Goal: Task Accomplishment & Management: Use online tool/utility

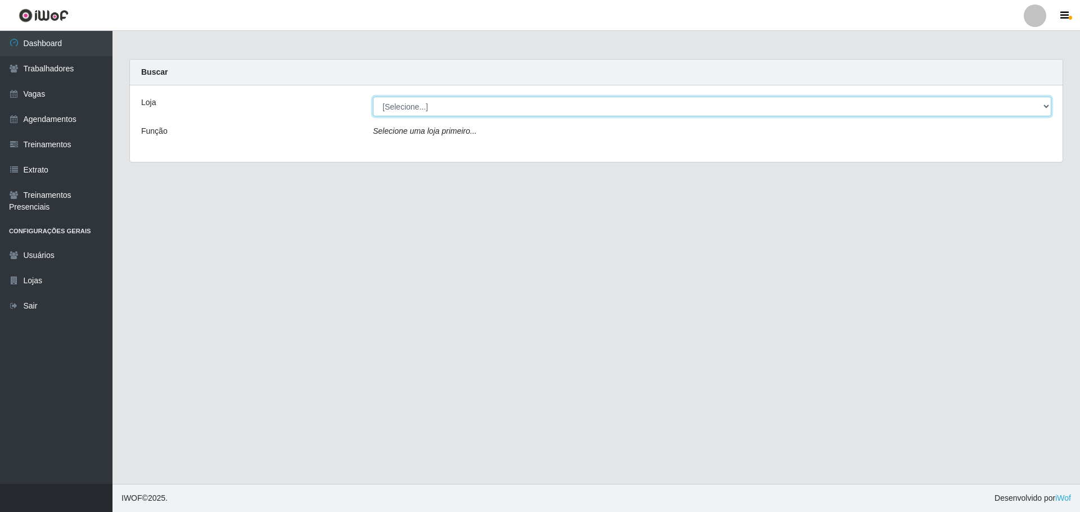
click at [411, 108] on select "[Selecione...] O ROSÁRIO ALIMENTOS" at bounding box center [712, 107] width 678 height 20
select select "349"
click at [373, 97] on select "[Selecione...] O ROSÁRIO ALIMENTOS" at bounding box center [712, 107] width 678 height 20
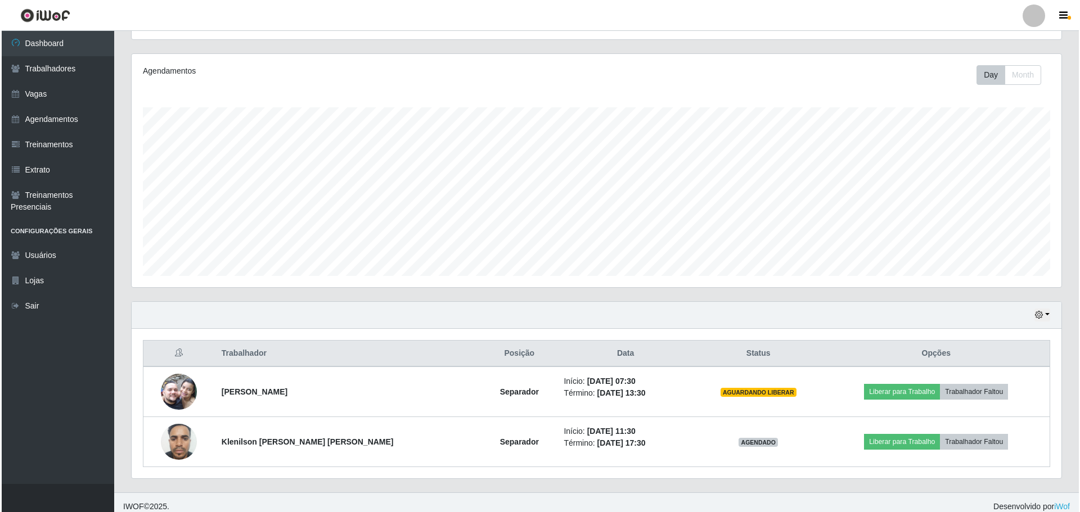
scroll to position [134, 0]
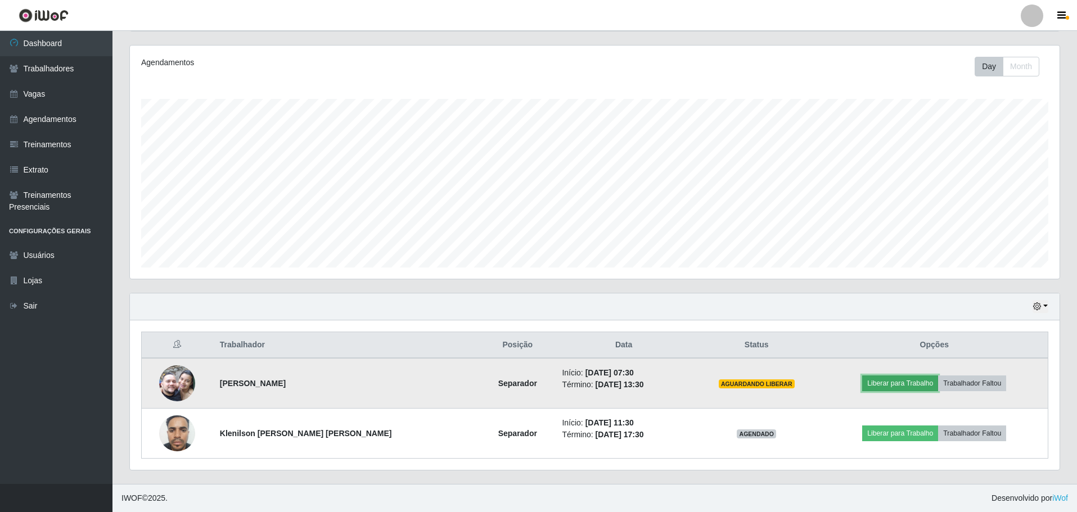
click at [906, 389] on button "Liberar para Trabalho" at bounding box center [900, 384] width 76 height 16
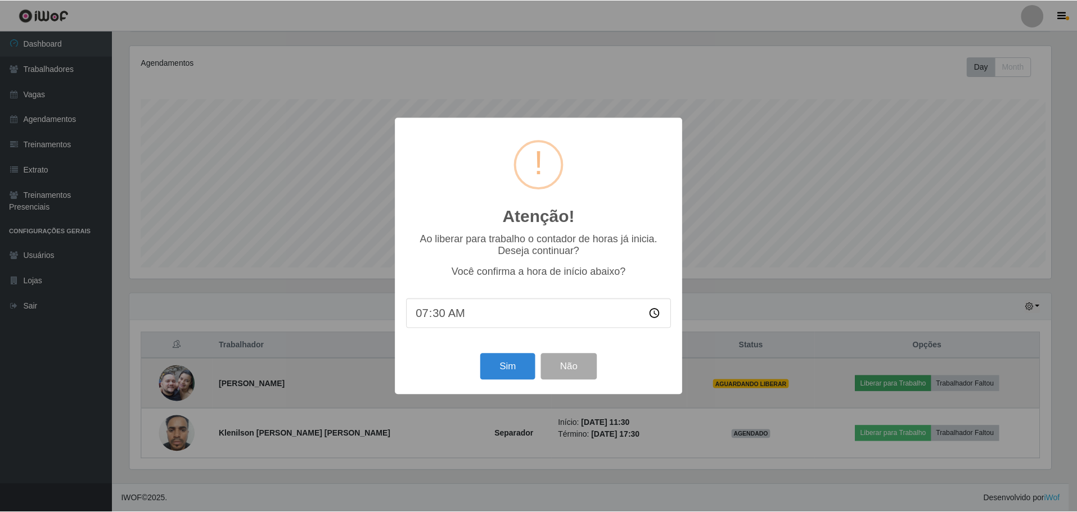
scroll to position [233, 924]
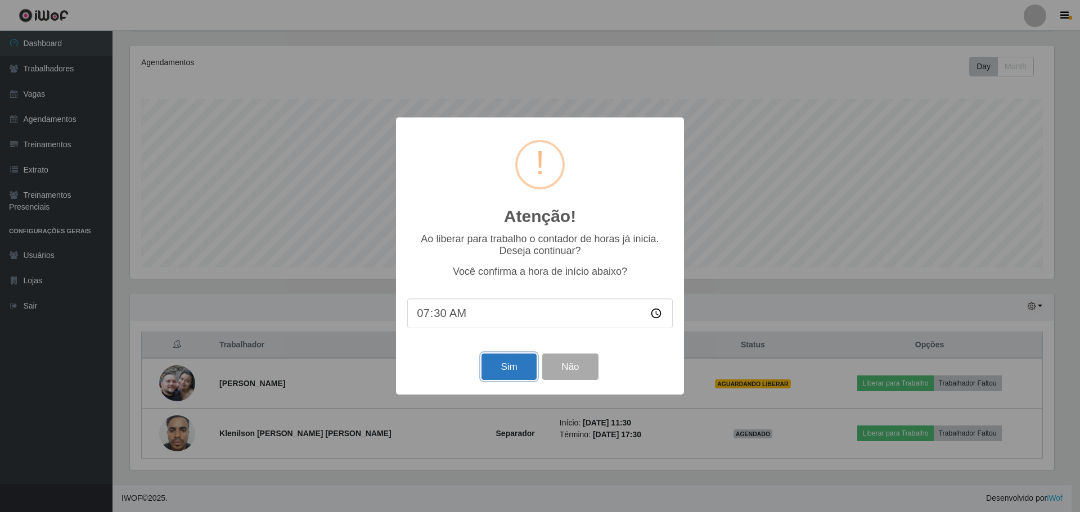
click at [491, 367] on button "Sim" at bounding box center [509, 367] width 55 height 26
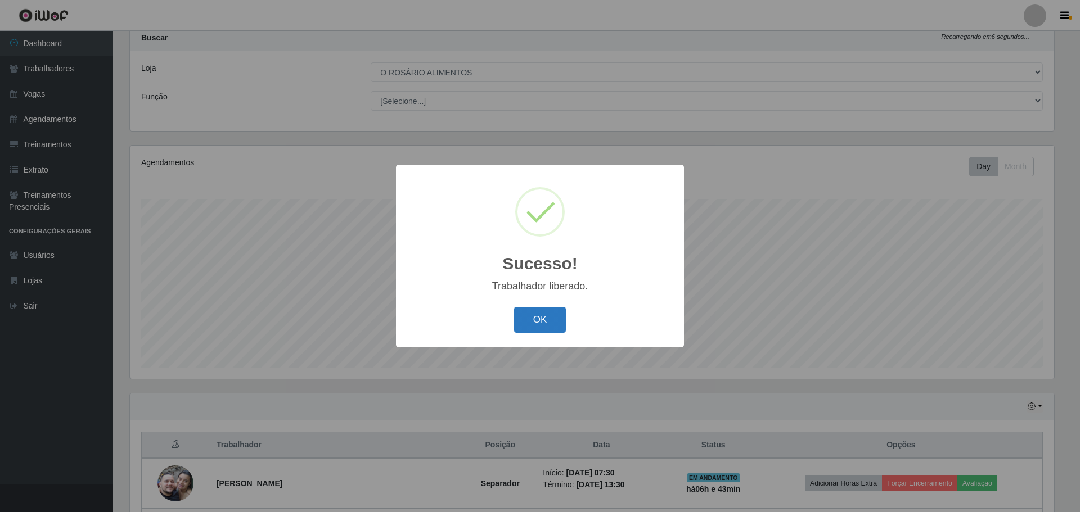
click at [552, 317] on button "OK" at bounding box center [540, 320] width 52 height 26
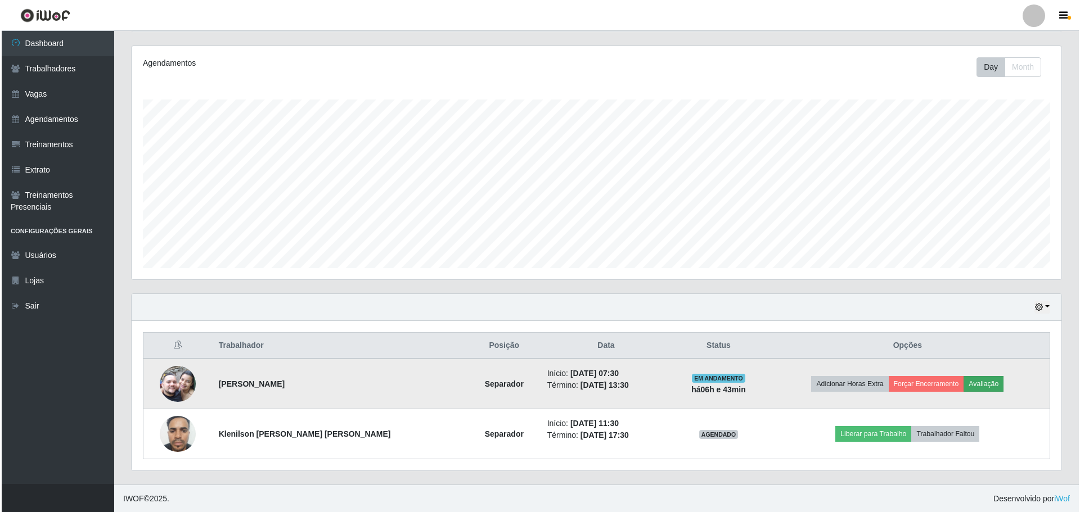
scroll to position [134, 0]
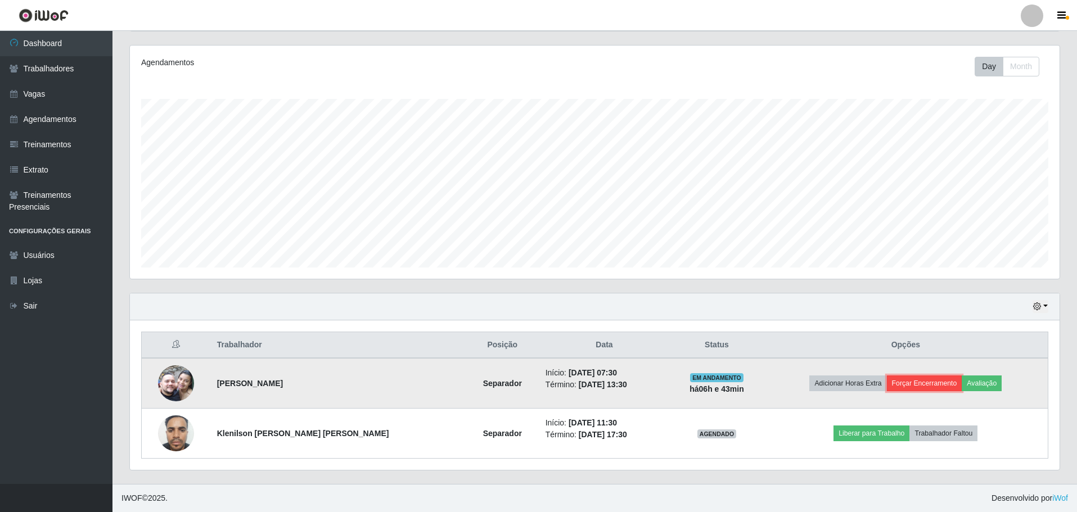
click at [939, 383] on button "Forçar Encerramento" at bounding box center [924, 384] width 75 height 16
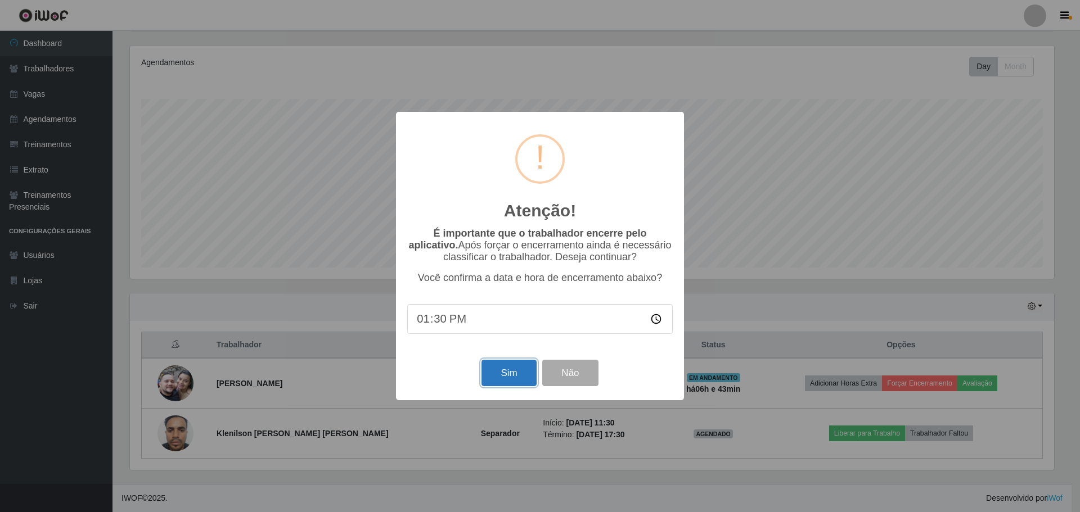
click at [494, 376] on button "Sim" at bounding box center [509, 373] width 55 height 26
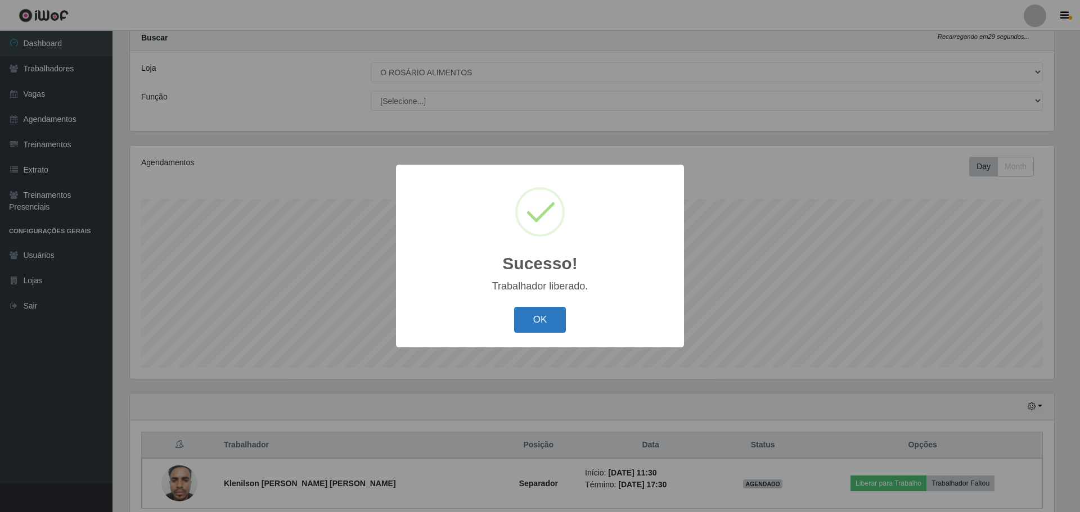
click at [547, 319] on button "OK" at bounding box center [540, 320] width 52 height 26
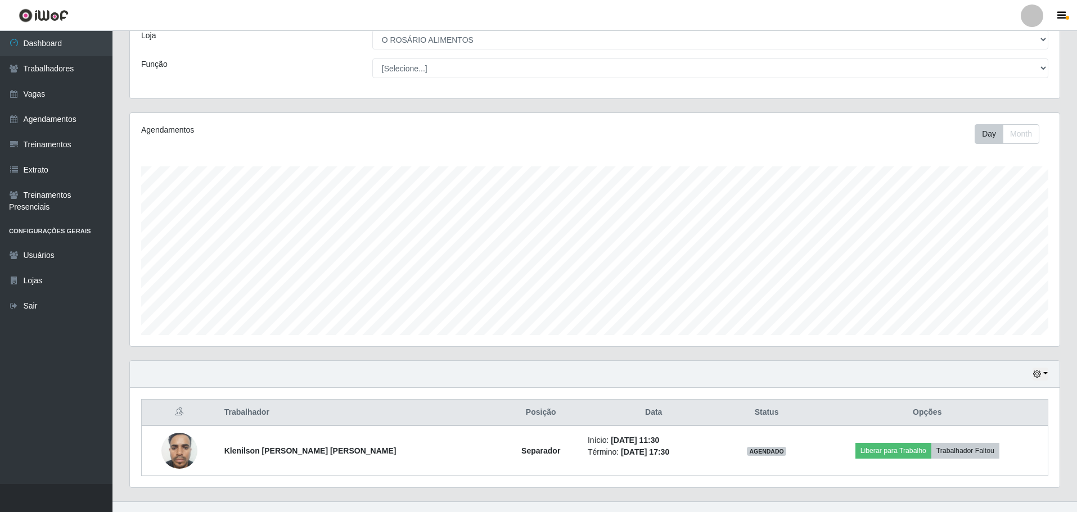
scroll to position [84, 0]
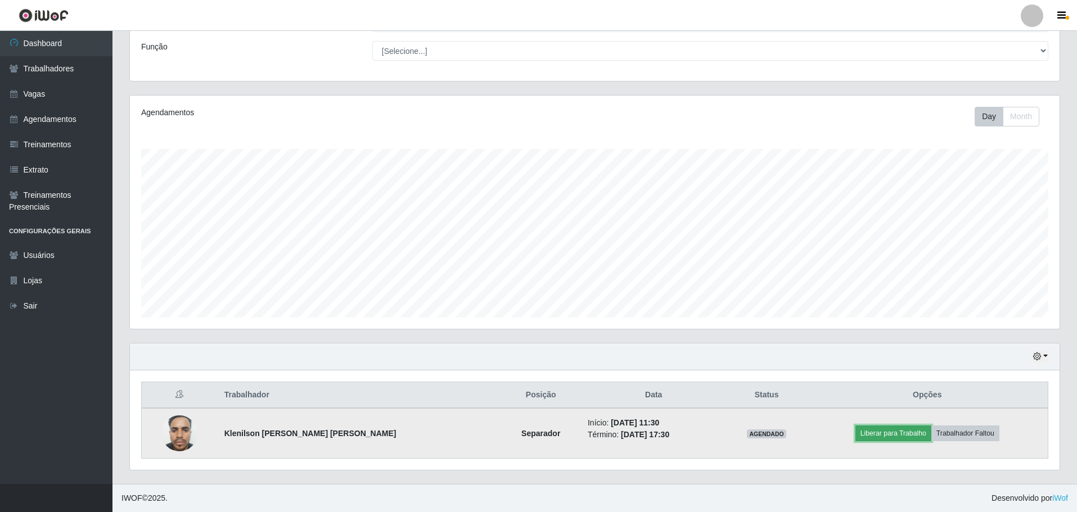
click at [874, 437] on button "Liberar para Trabalho" at bounding box center [894, 434] width 76 height 16
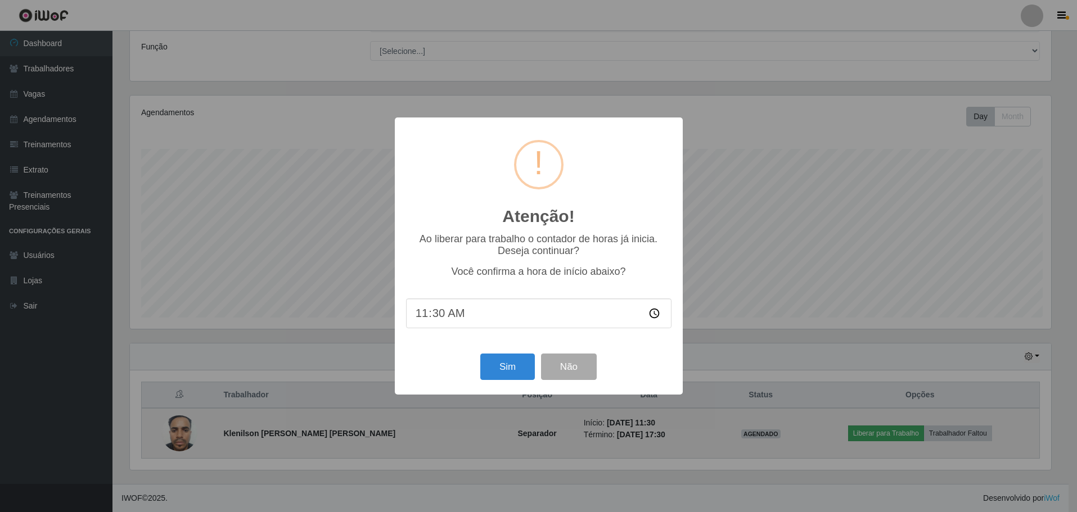
scroll to position [233, 924]
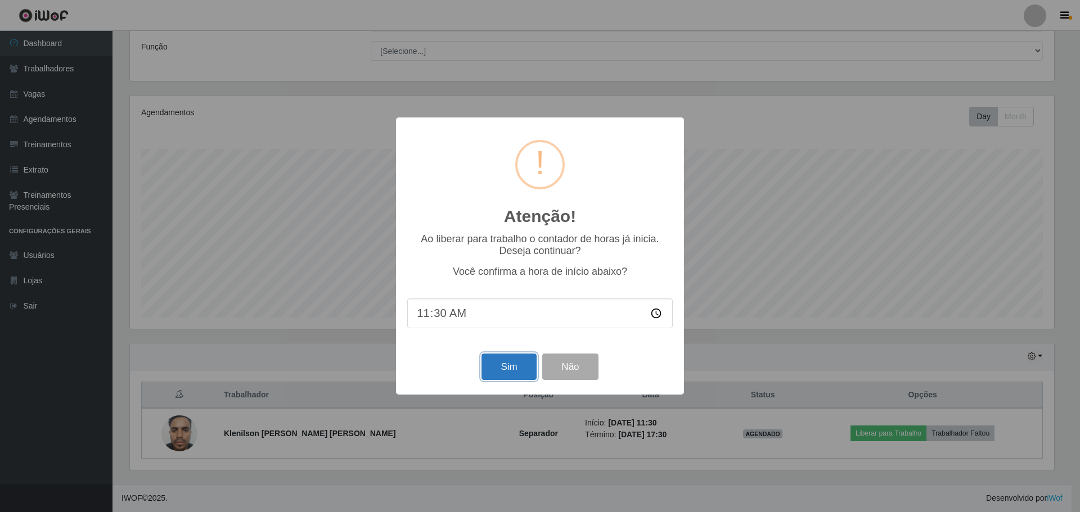
click at [512, 365] on button "Sim" at bounding box center [509, 367] width 55 height 26
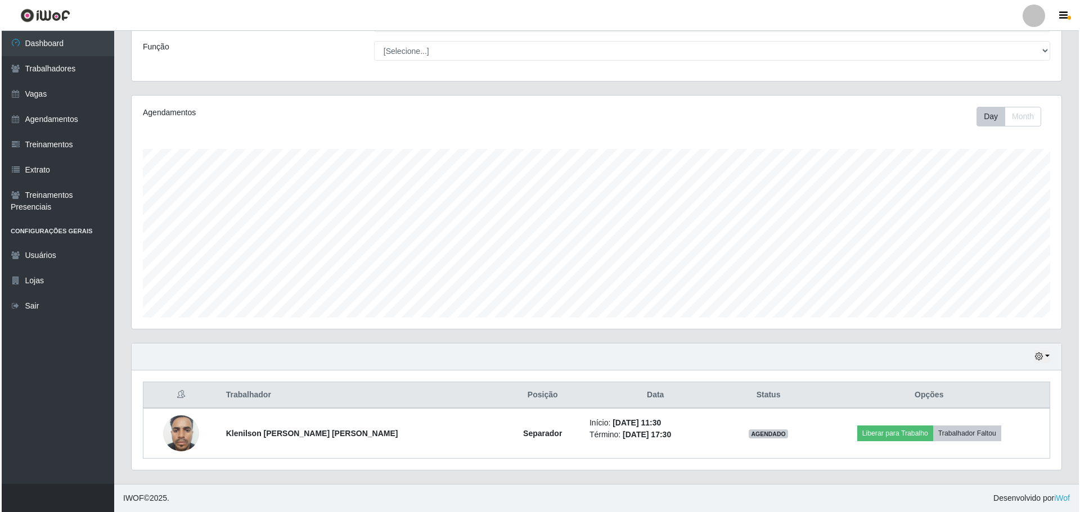
scroll to position [0, 0]
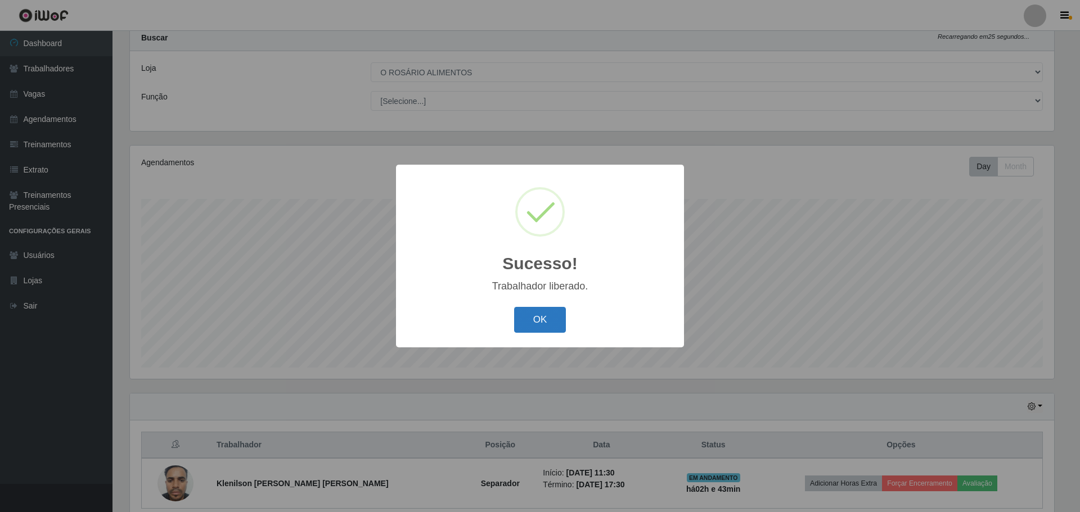
click at [549, 321] on button "OK" at bounding box center [540, 320] width 52 height 26
